Goal: Transaction & Acquisition: Obtain resource

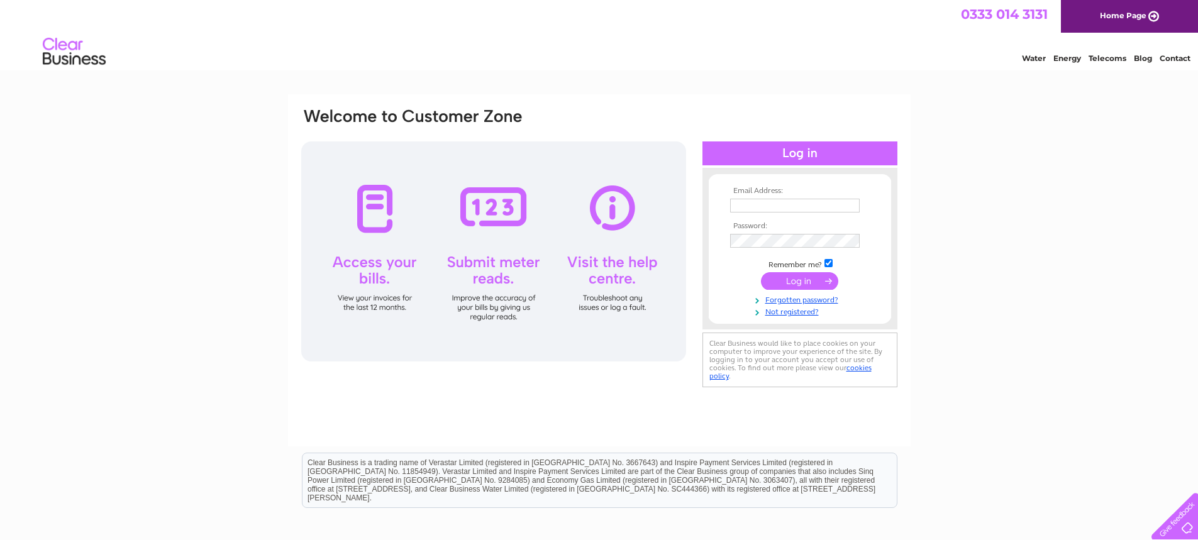
type input "johnshaw7@btinternet.com"
click at [806, 286] on input "submit" at bounding box center [799, 281] width 77 height 18
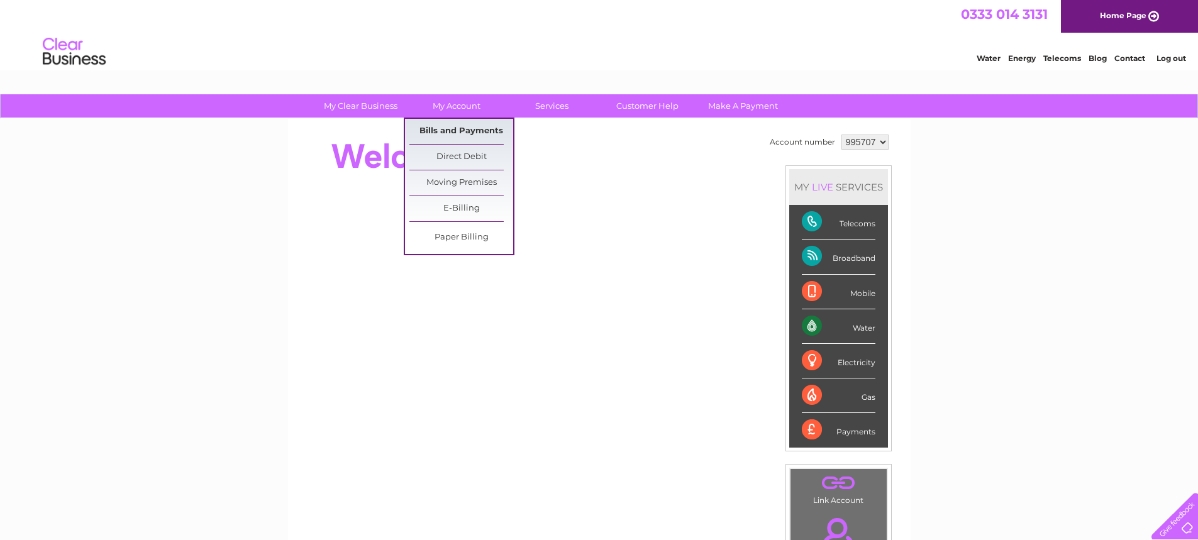
click at [448, 125] on link "Bills and Payments" at bounding box center [461, 131] width 104 height 25
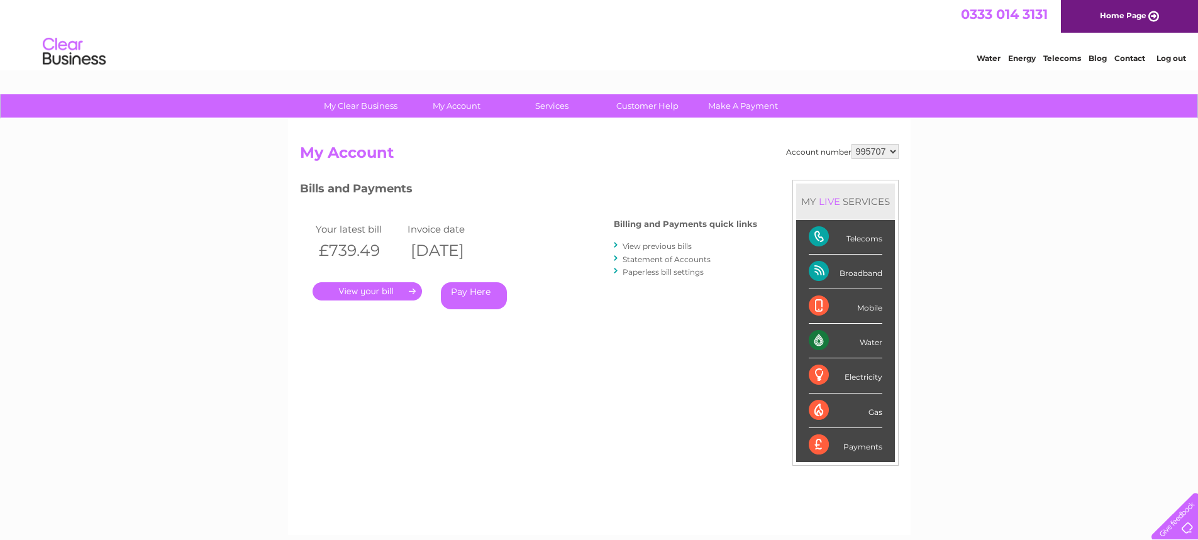
click at [392, 286] on link "." at bounding box center [367, 291] width 109 height 18
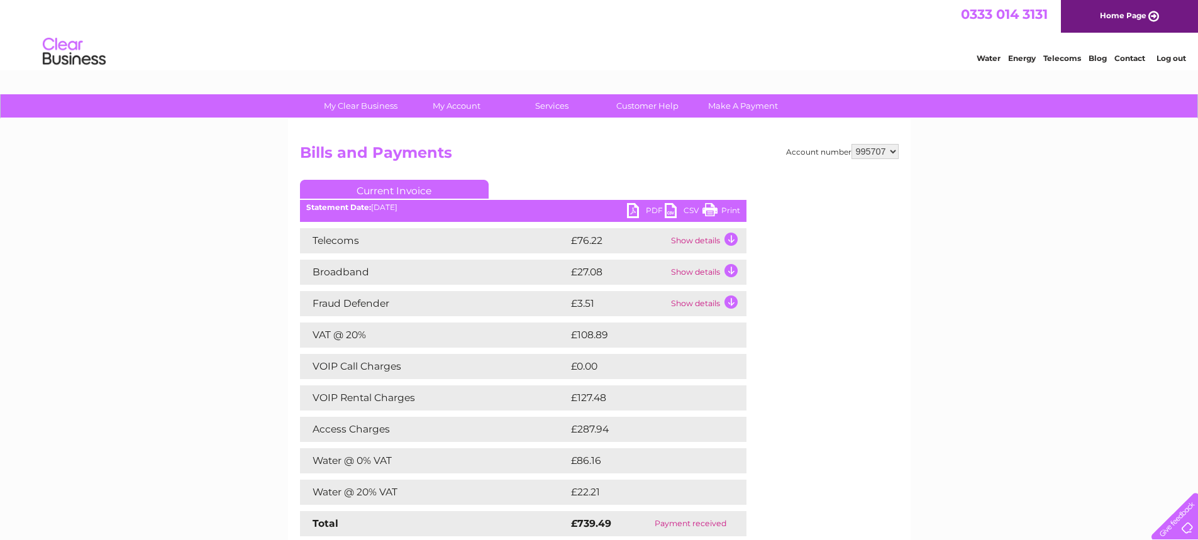
click at [644, 210] on link "PDF" at bounding box center [646, 212] width 38 height 18
